Goal: Check status: Check status

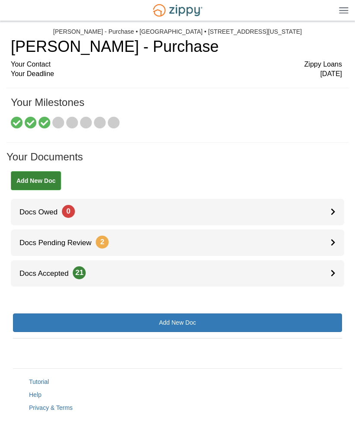
click at [327, 240] on link "Docs Pending Review 2" at bounding box center [177, 243] width 333 height 26
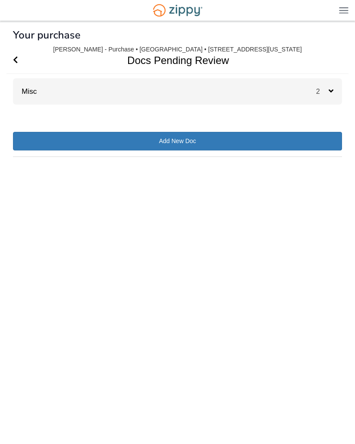
click at [335, 90] on div "2" at bounding box center [329, 91] width 26 height 26
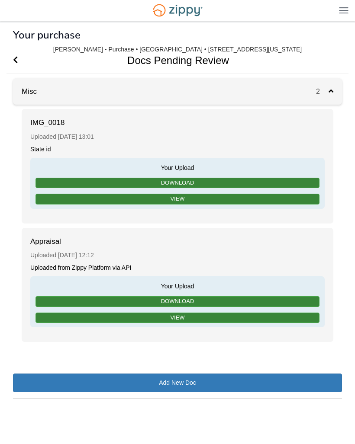
click at [189, 313] on link "View" at bounding box center [177, 318] width 284 height 11
click at [17, 64] on icon "Go Back" at bounding box center [15, 60] width 5 height 8
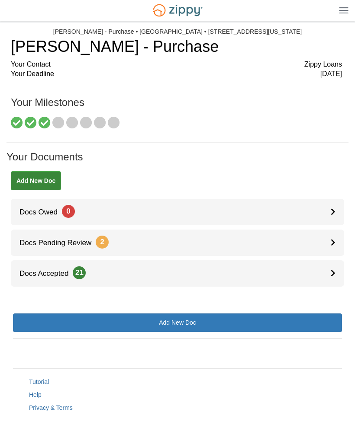
click at [335, 269] on icon at bounding box center [332, 272] width 5 height 7
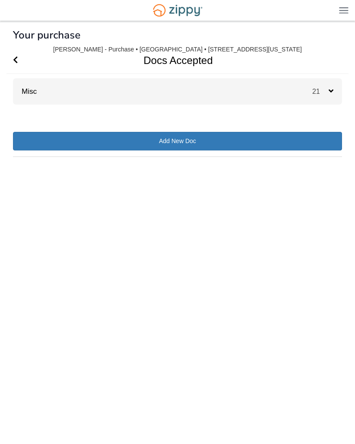
click at [335, 94] on div "21" at bounding box center [327, 91] width 30 height 26
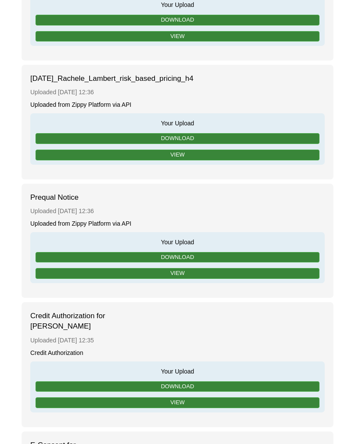
scroll to position [1991, 0]
click at [190, 269] on link "View" at bounding box center [177, 273] width 284 height 11
